Goal: Information Seeking & Learning: Learn about a topic

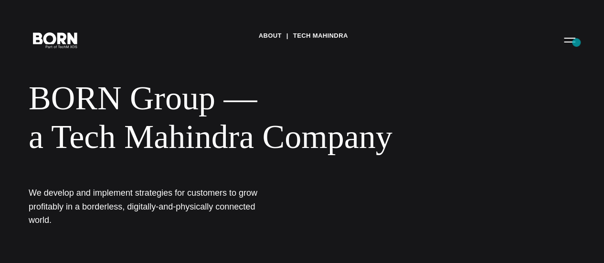
click at [592, 47] on div "About Tech Mahindra BORN Group — a Tech Mahindra Company We develop and impleme…" at bounding box center [302, 131] width 604 height 263
click at [571, 47] on div "About Tech Mahindra BORN Group — a Tech Mahindra Company We develop and impleme…" at bounding box center [302, 131] width 604 height 263
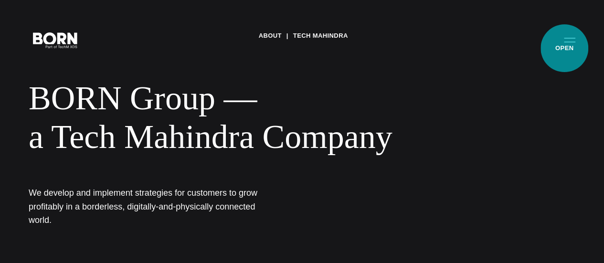
click at [564, 48] on button "Primary Menu" at bounding box center [569, 40] width 23 height 20
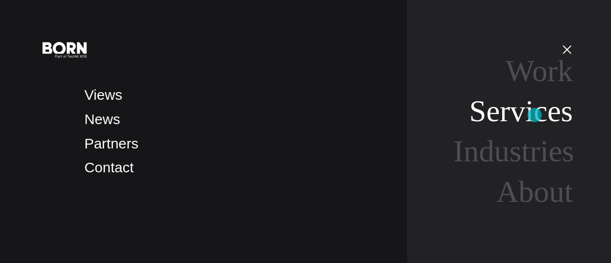
click at [534, 115] on link "Services" at bounding box center [521, 111] width 104 height 34
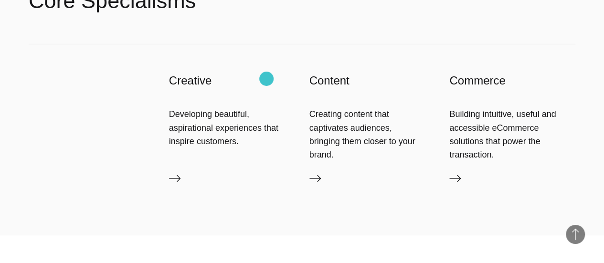
scroll to position [1479, 0]
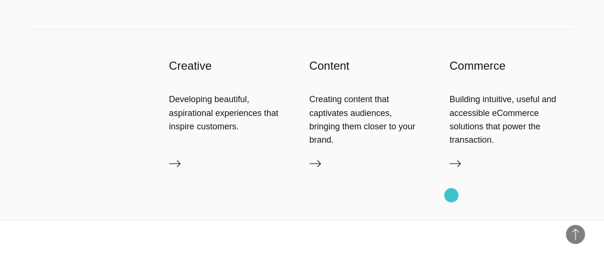
click at [451, 169] on icon at bounding box center [454, 163] width 11 height 11
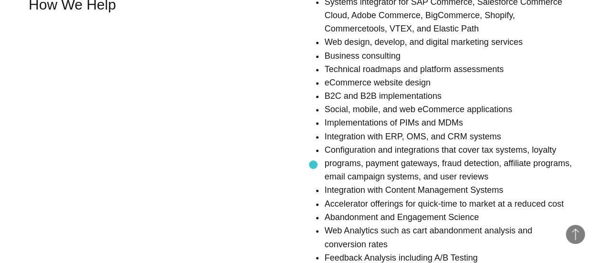
scroll to position [573, 0]
